Goal: Check status: Check status

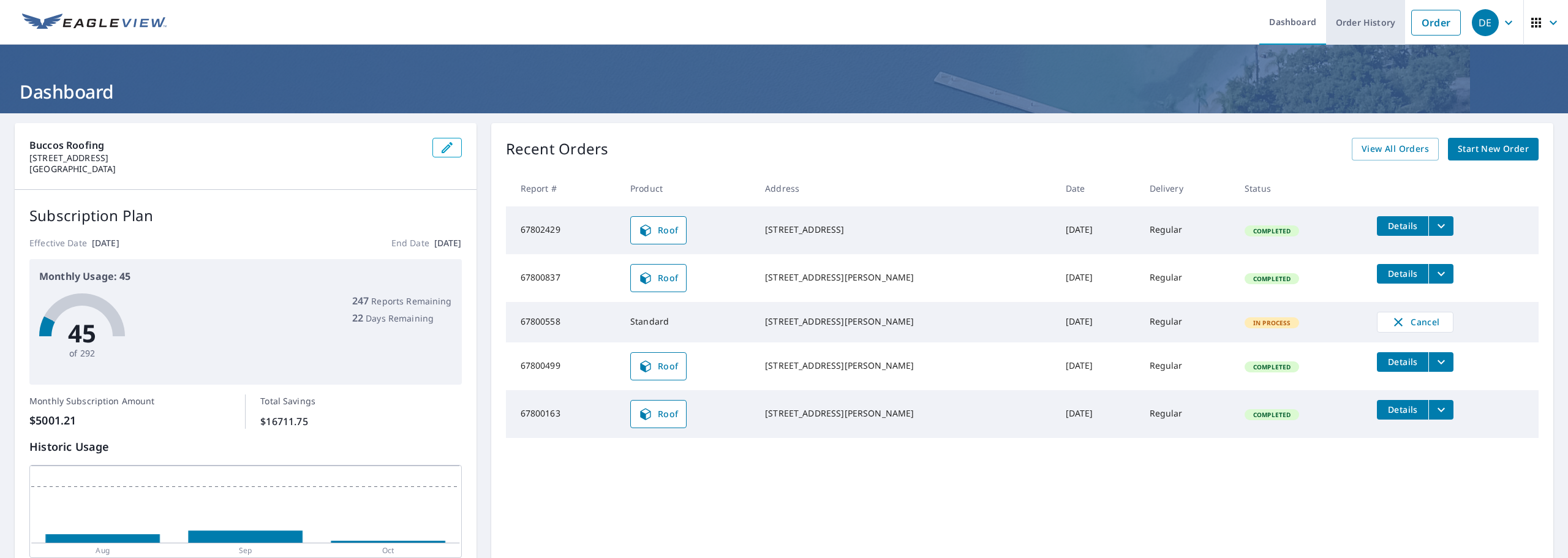
click at [1340, 28] on link "Order History" at bounding box center [1365, 22] width 79 height 45
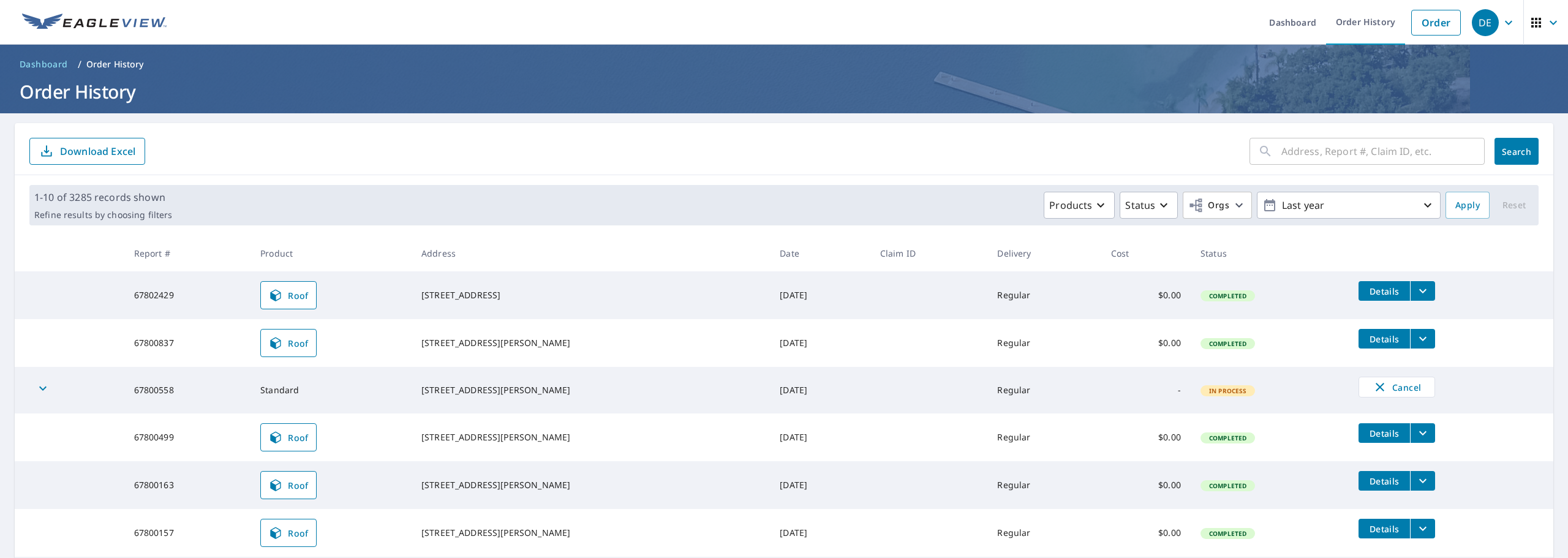
click at [1316, 153] on input "text" at bounding box center [1383, 151] width 203 height 34
paste input "6080 Boxer Dr"
type input "6080 Boxer Dr"
click button "Search" at bounding box center [1517, 151] width 44 height 27
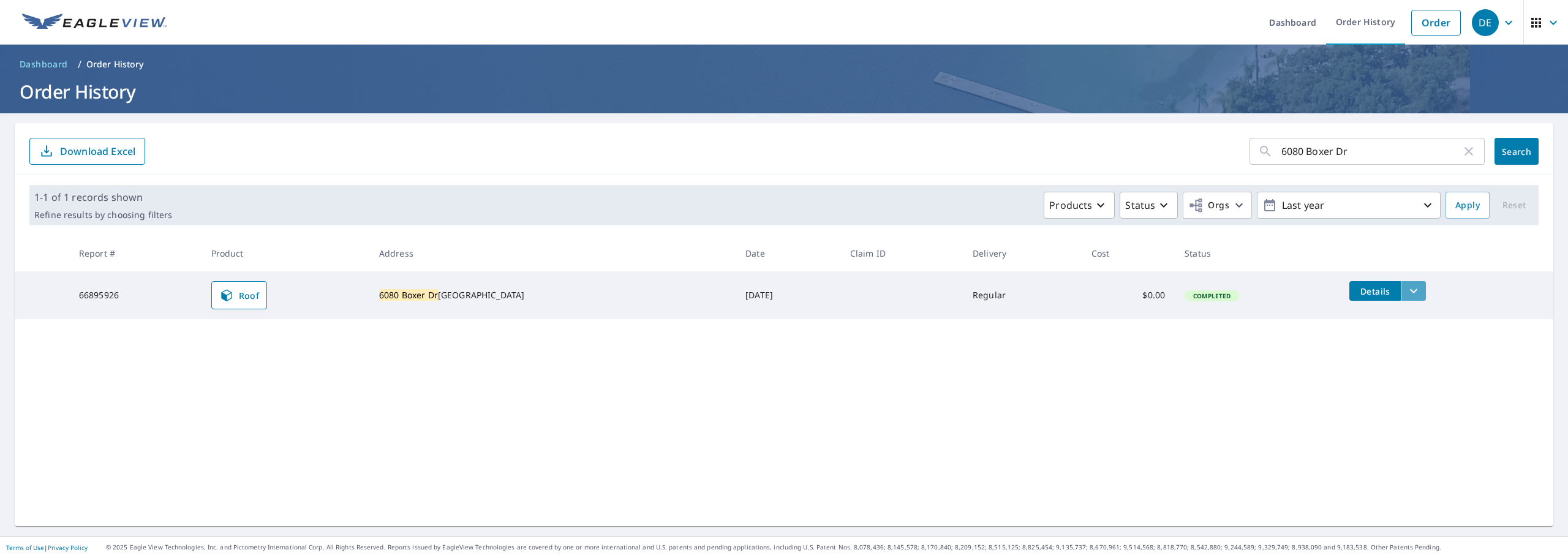
click at [1407, 288] on icon "filesDropdownBtn-66895926" at bounding box center [1413, 290] width 14 height 14
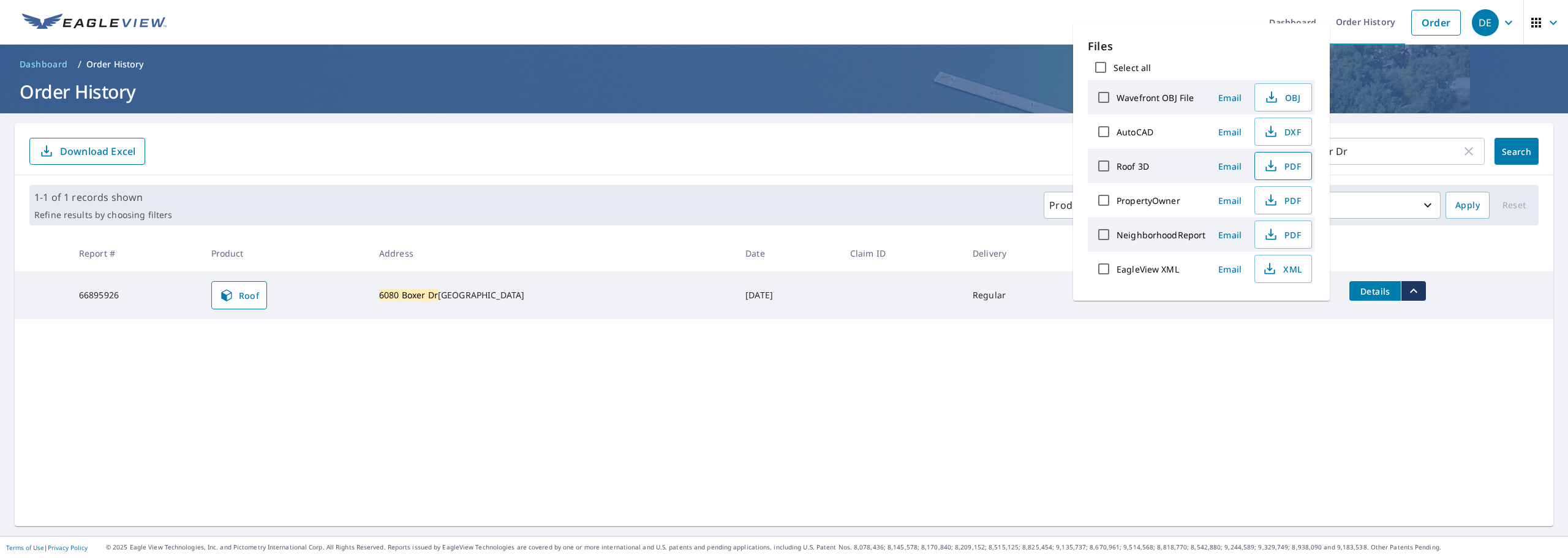
click at [1281, 169] on span "PDF" at bounding box center [1281, 165] width 39 height 14
